Goal: Navigation & Orientation: Find specific page/section

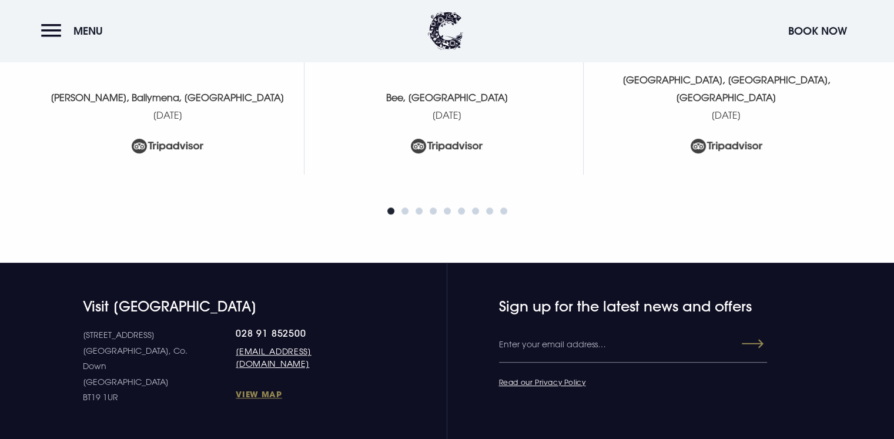
scroll to position [4958, 0]
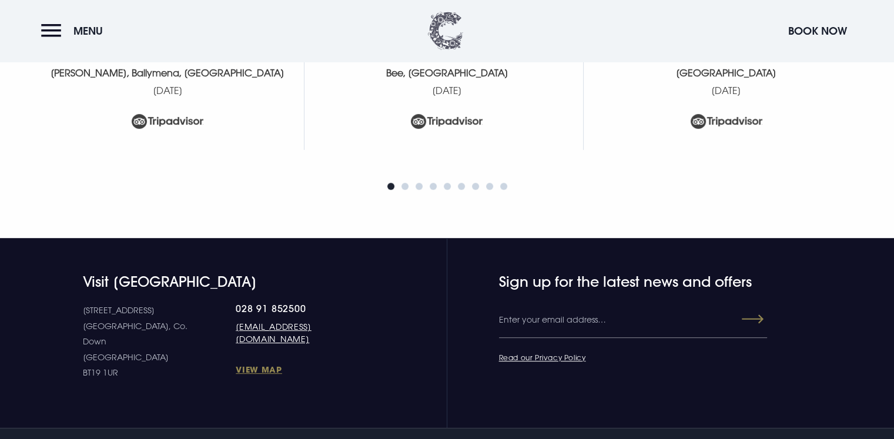
click at [446, 34] on img at bounding box center [445, 31] width 35 height 38
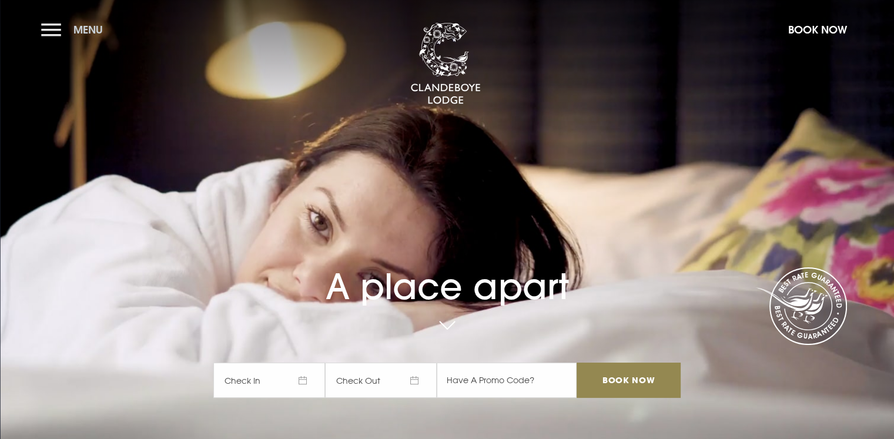
click at [49, 33] on button "Menu" at bounding box center [75, 29] width 68 height 25
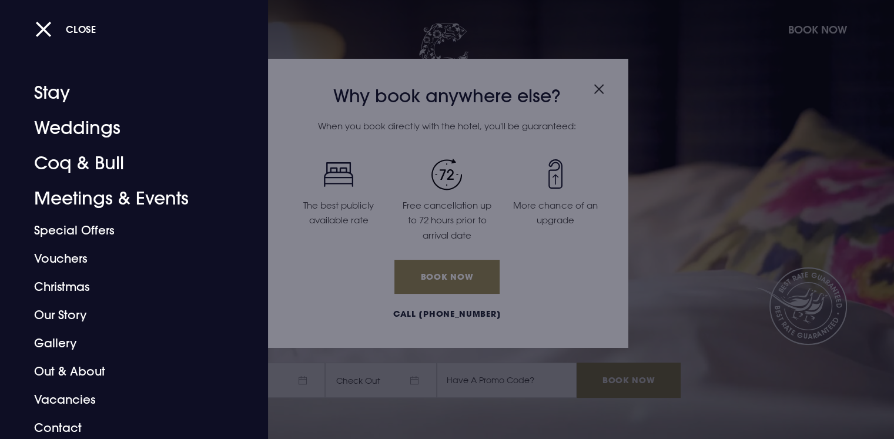
click at [599, 83] on div at bounding box center [447, 219] width 894 height 439
